Goal: Task Accomplishment & Management: Manage account settings

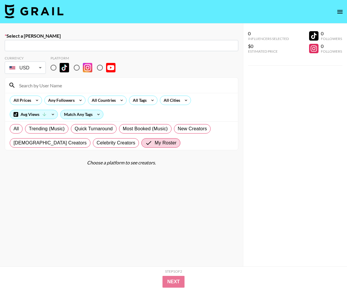
click at [40, 15] on img at bounding box center [34, 11] width 59 height 14
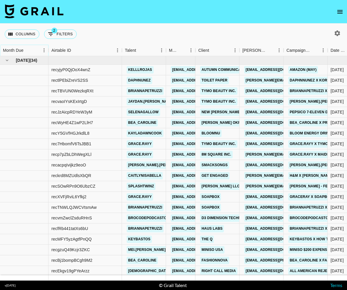
click at [30, 50] on button "Sort" at bounding box center [28, 50] width 8 height 8
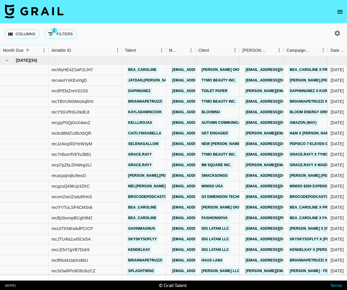
click at [30, 50] on button "Sort" at bounding box center [28, 50] width 8 height 8
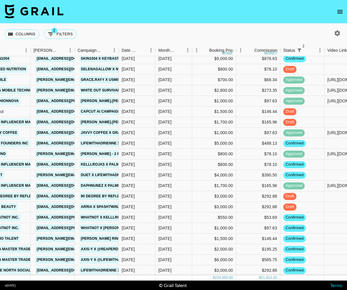
scroll to position [202, 209]
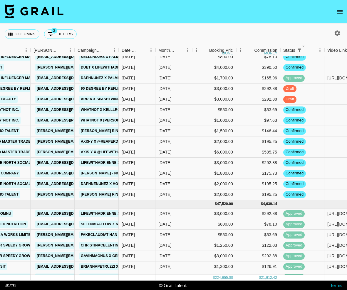
click at [338, 33] on icon "button" at bounding box center [337, 33] width 7 height 7
select select "[DATE]"
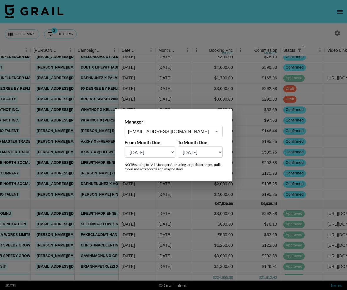
click at [208, 131] on input "[EMAIL_ADDRESS][DOMAIN_NAME]" at bounding box center [169, 131] width 83 height 7
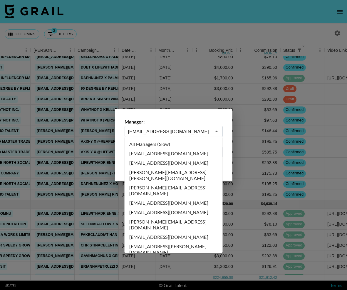
scroll to position [2259, 0]
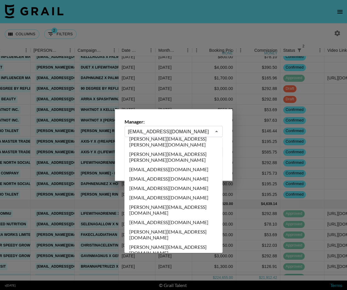
click at [208, 131] on input "[EMAIL_ADDRESS][DOMAIN_NAME]" at bounding box center [169, 131] width 83 height 7
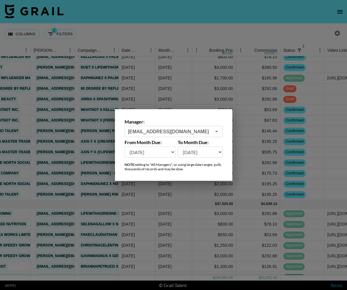
click at [230, 24] on div at bounding box center [173, 145] width 347 height 290
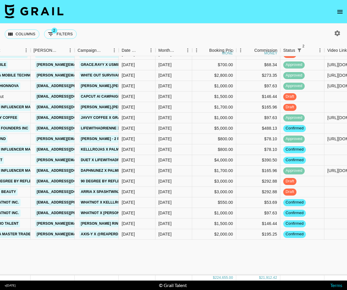
scroll to position [6, 209]
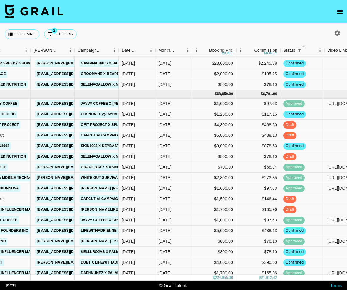
click at [339, 34] on icon "button" at bounding box center [338, 33] width 6 height 6
select select "[DATE]"
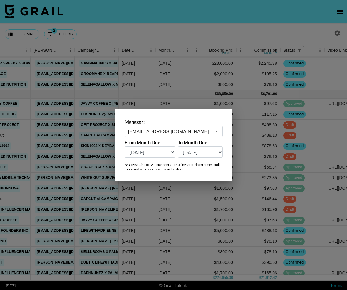
click at [195, 131] on input "[EMAIL_ADDRESS][DOMAIN_NAME]" at bounding box center [169, 131] width 83 height 7
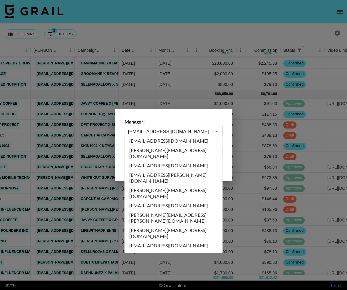
scroll to position [0, 0]
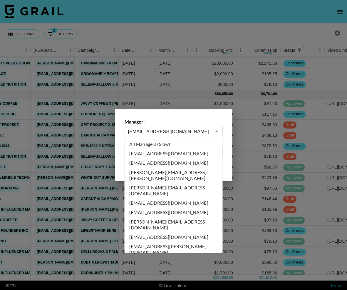
click at [184, 147] on li "All Managers (Slow)" at bounding box center [174, 143] width 98 height 9
type input "All Managers (Slow)"
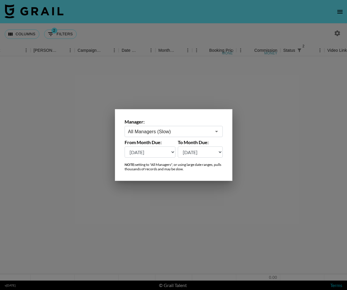
scroll to position [0, 209]
click at [128, 32] on div at bounding box center [173, 145] width 347 height 290
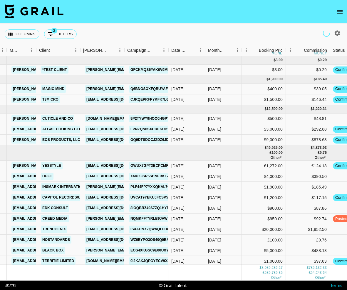
scroll to position [0, 160]
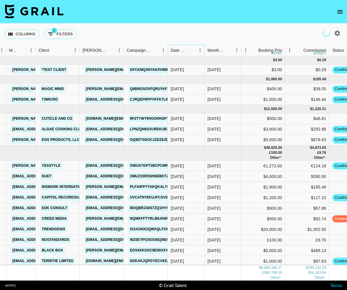
click at [186, 51] on div "Date Created" at bounding box center [179, 50] width 17 height 11
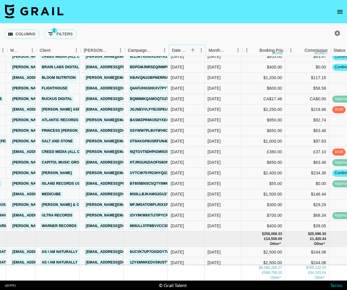
scroll to position [65159, 159]
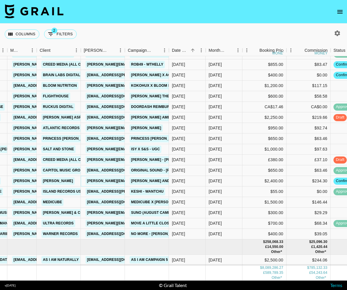
click at [119, 182] on link "[PERSON_NAME][EMAIL_ADDRESS][DOMAIN_NAME]" at bounding box center [134, 180] width 96 height 7
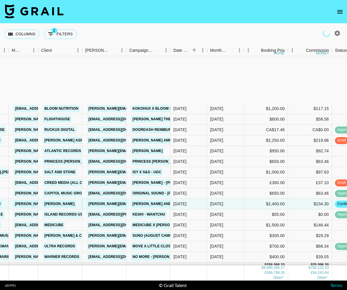
scroll to position [65205, 157]
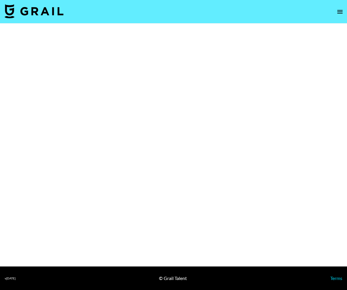
select select "Brand"
